Goal: Task Accomplishment & Management: Manage account settings

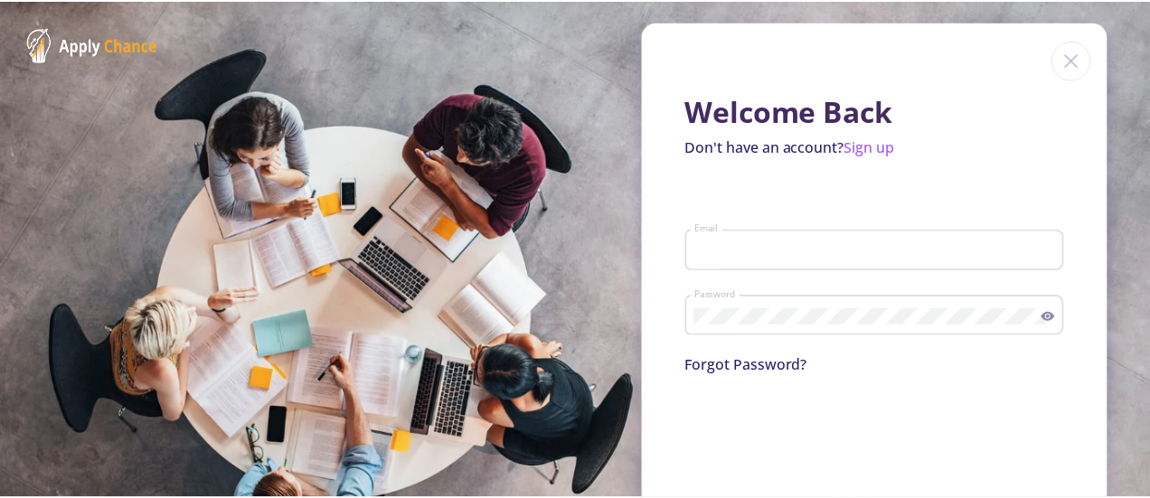
scroll to position [99, 0]
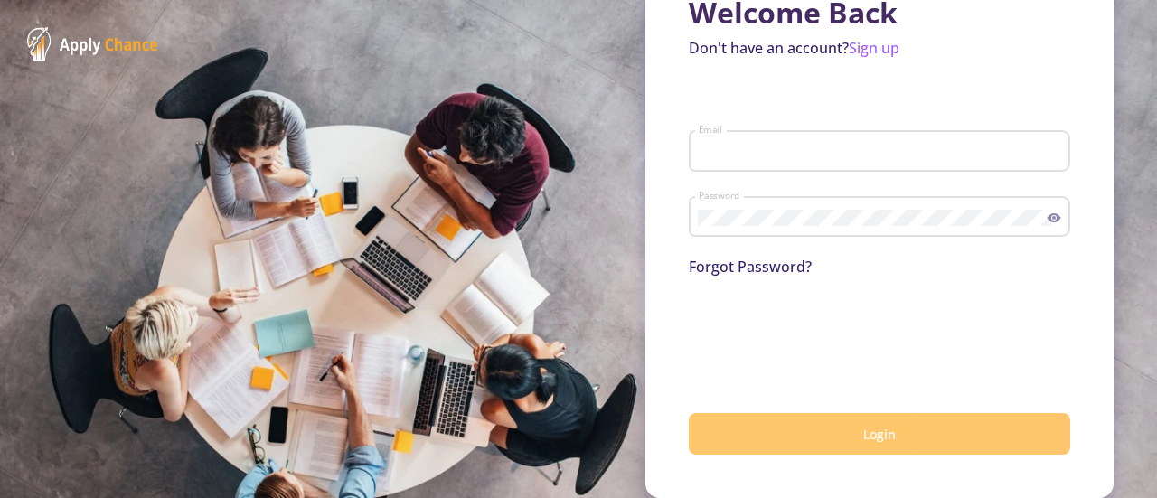
type input "[EMAIL_ADDRESS][DOMAIN_NAME]"
click at [777, 430] on button "Login" at bounding box center [879, 434] width 381 height 42
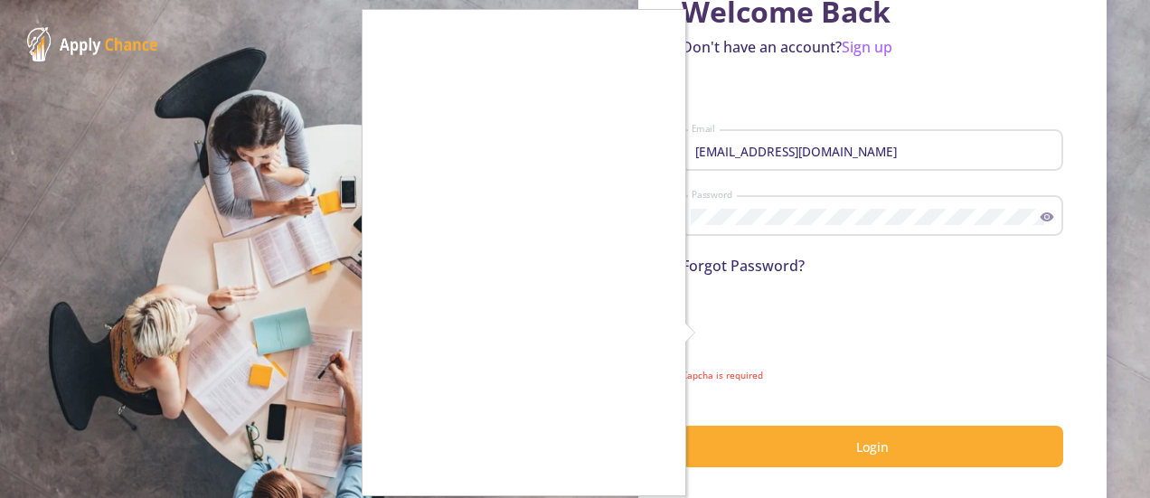
click at [898, 79] on div at bounding box center [575, 249] width 1150 height 498
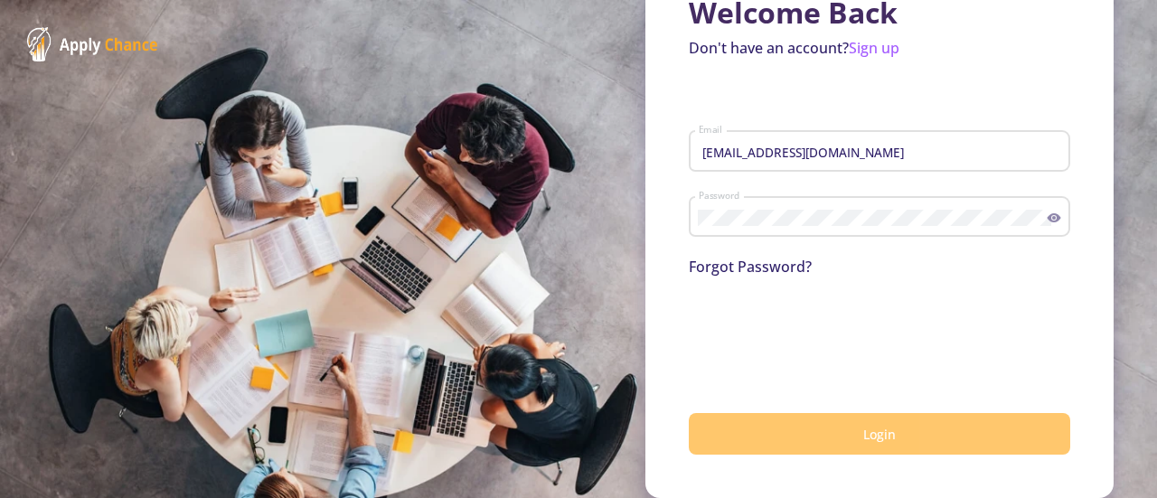
click at [819, 454] on button "Login" at bounding box center [879, 434] width 381 height 42
